Goal: Find specific page/section: Find specific page/section

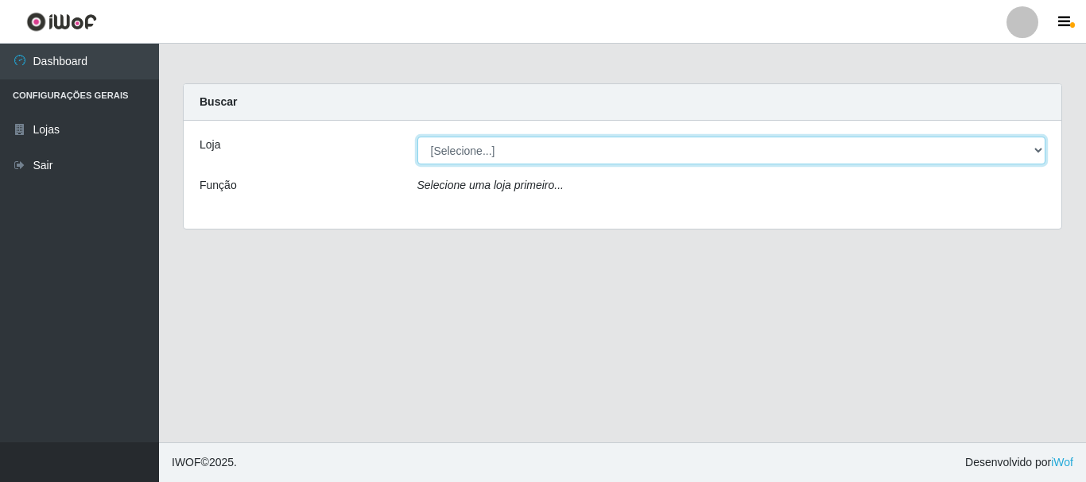
click at [479, 153] on select "[Selecione...] Hiper Queiroz - [GEOGRAPHIC_DATA]" at bounding box center [731, 151] width 629 height 28
select select "514"
click at [417, 137] on select "[Selecione...] Hiper Queiroz - [GEOGRAPHIC_DATA]" at bounding box center [731, 151] width 629 height 28
